Goal: Task Accomplishment & Management: Manage account settings

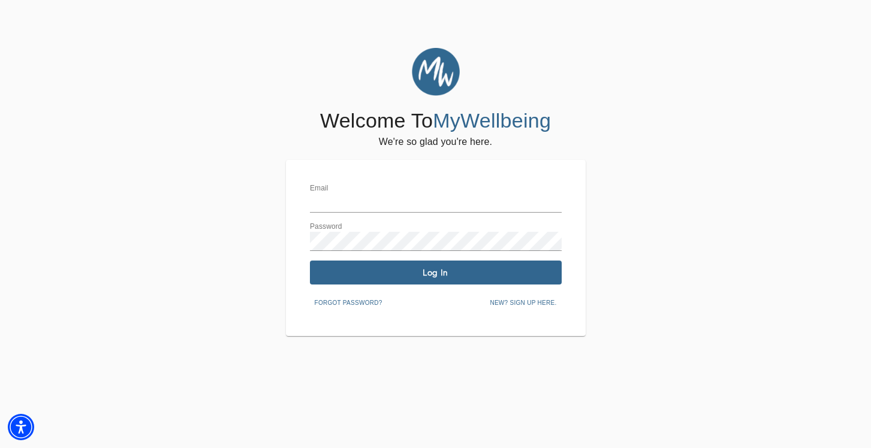
type input "[PERSON_NAME][EMAIL_ADDRESS][PERSON_NAME][DOMAIN_NAME]"
click at [495, 278] on span "Log In" at bounding box center [436, 272] width 242 height 11
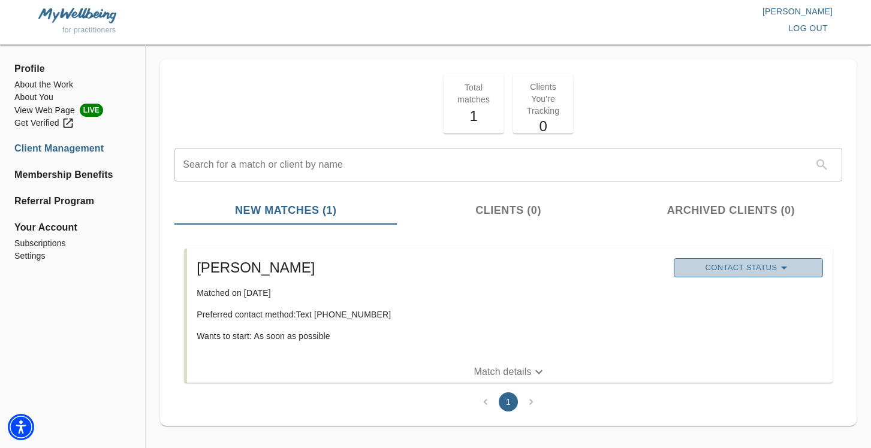
click at [743, 272] on span "Contact Status" at bounding box center [748, 268] width 137 height 14
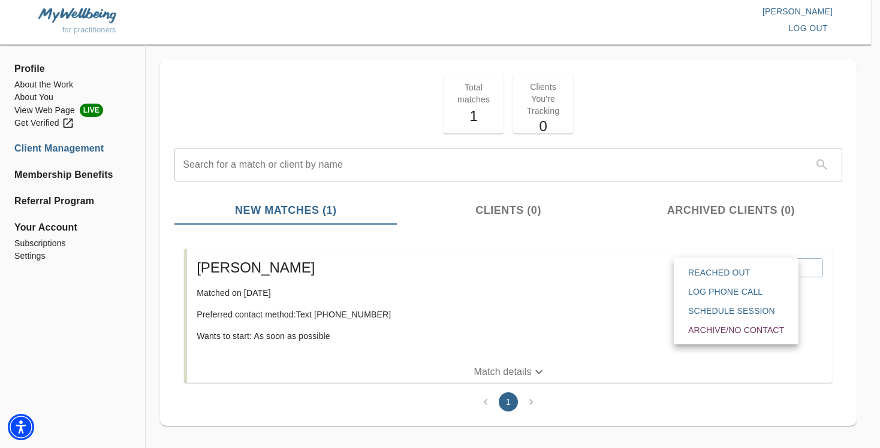
click at [505, 376] on div at bounding box center [440, 224] width 880 height 448
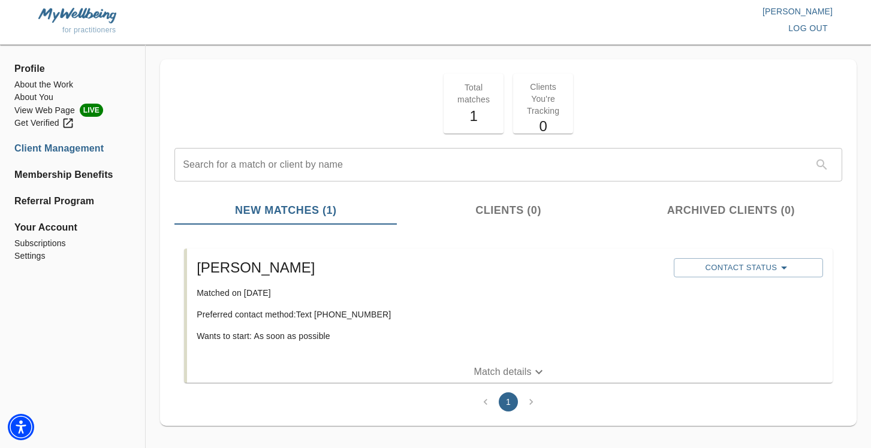
click at [506, 373] on p "Match details" at bounding box center [503, 372] width 58 height 14
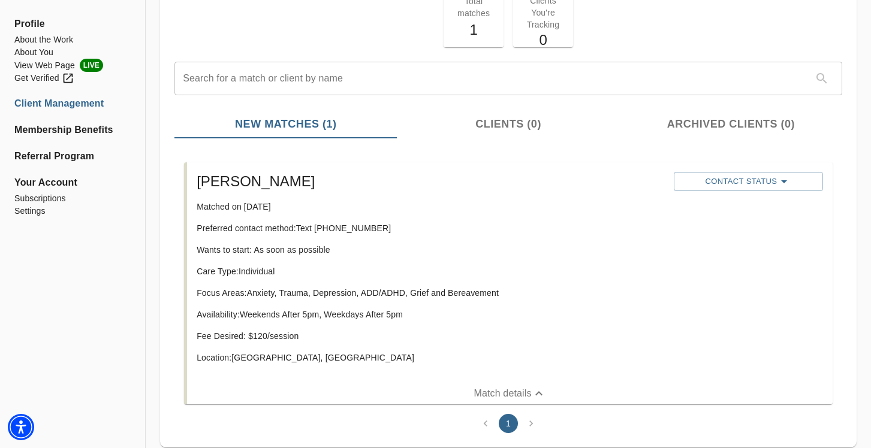
scroll to position [100, 0]
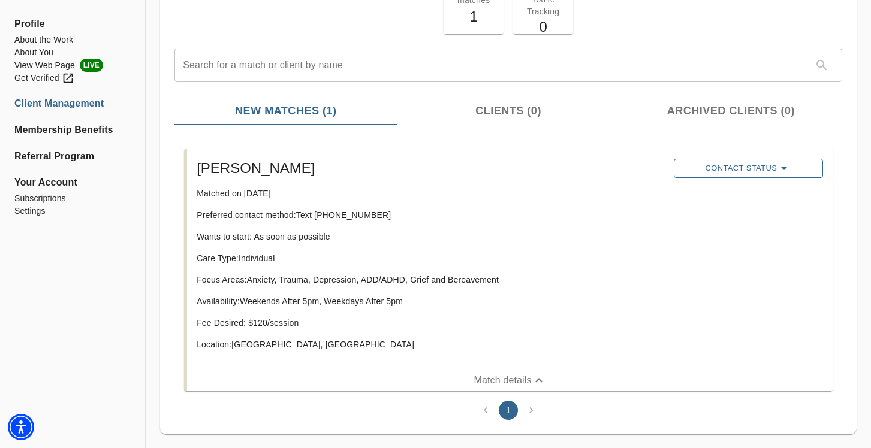
click at [722, 164] on span "Contact Status" at bounding box center [748, 168] width 137 height 14
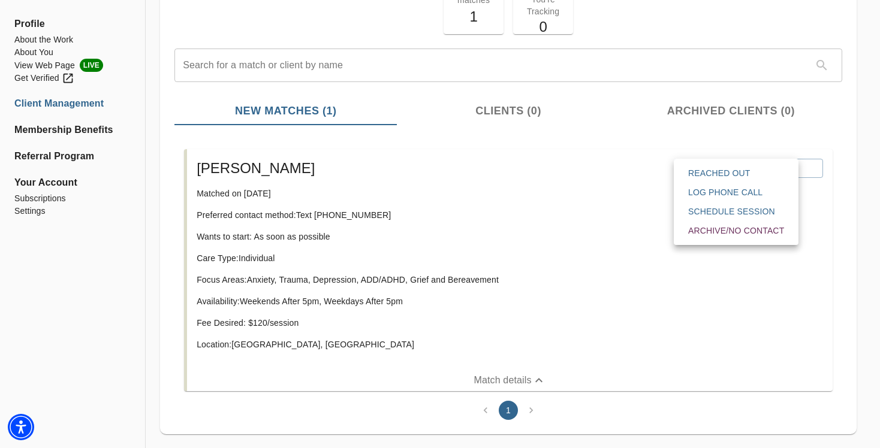
click at [223, 164] on div at bounding box center [440, 224] width 880 height 448
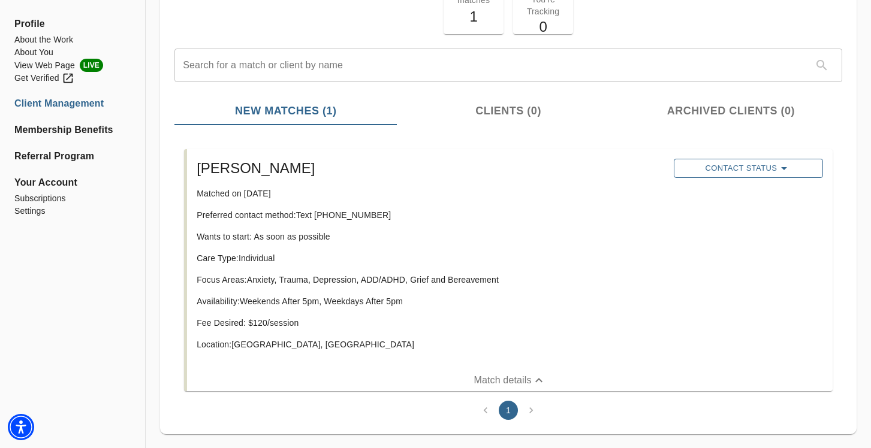
click at [821, 166] on button "Contact Status" at bounding box center [748, 168] width 149 height 19
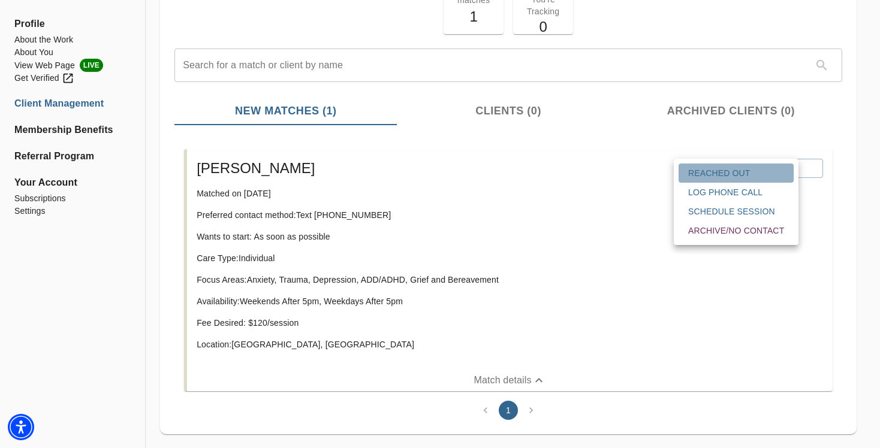
click at [748, 174] on span "Reached Out" at bounding box center [736, 173] width 96 height 12
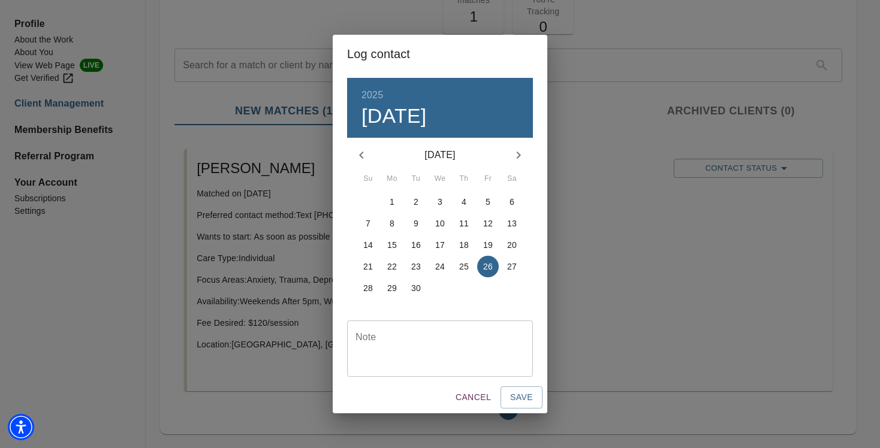
click at [487, 272] on button "26" at bounding box center [488, 267] width 22 height 22
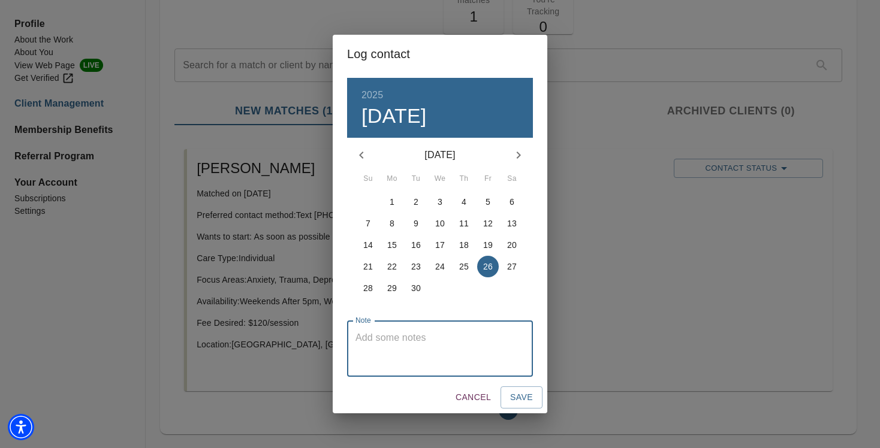
click at [484, 336] on textarea at bounding box center [440, 349] width 169 height 34
type textarea "Reached out by text to introduce myself."
click at [517, 396] on span "Save" at bounding box center [521, 397] width 23 height 15
